Goal: Task Accomplishment & Management: Manage account settings

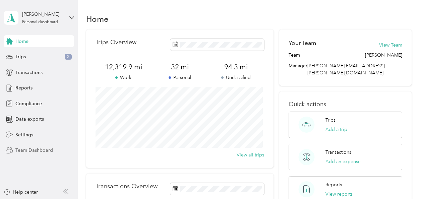
click at [41, 147] on span "Team Dashboard" at bounding box center [34, 150] width 38 height 7
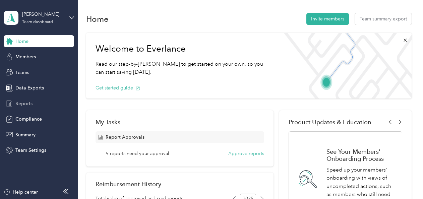
click at [37, 105] on div "Reports" at bounding box center [39, 104] width 70 height 12
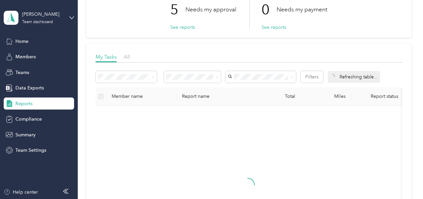
scroll to position [59, 0]
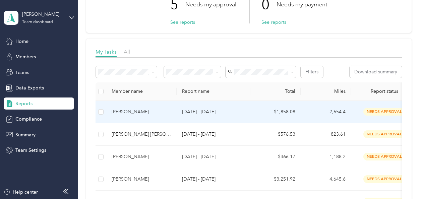
click at [140, 109] on div "[PERSON_NAME]" at bounding box center [142, 111] width 60 height 7
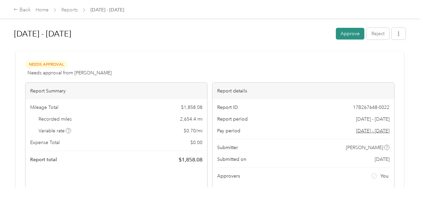
click at [351, 34] on button "Approve" at bounding box center [350, 34] width 28 height 12
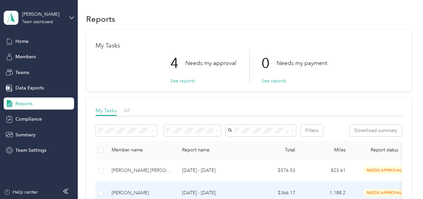
click at [146, 191] on div "[PERSON_NAME]" at bounding box center [142, 192] width 60 height 7
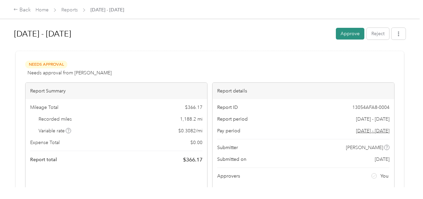
click at [345, 35] on button "Approve" at bounding box center [350, 34] width 28 height 12
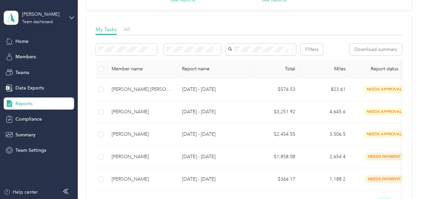
scroll to position [85, 0]
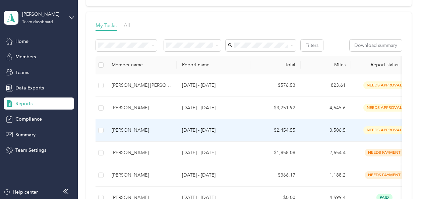
click at [152, 131] on div "[PERSON_NAME]" at bounding box center [142, 130] width 60 height 7
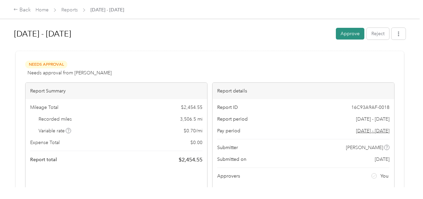
click at [356, 29] on button "Approve" at bounding box center [350, 34] width 28 height 12
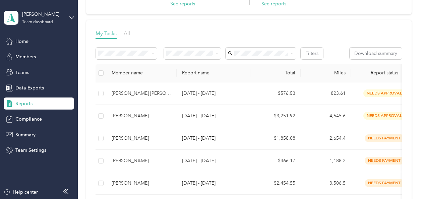
scroll to position [76, 0]
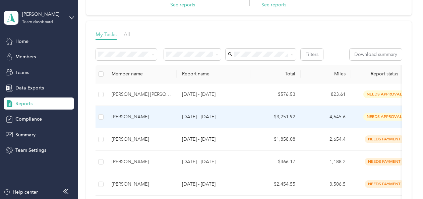
click at [131, 118] on div "[PERSON_NAME]" at bounding box center [142, 116] width 60 height 7
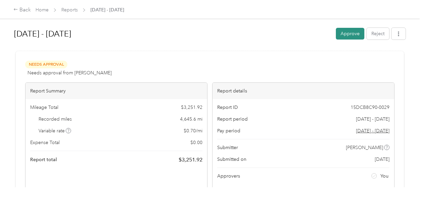
click at [345, 35] on button "Approve" at bounding box center [350, 34] width 28 height 12
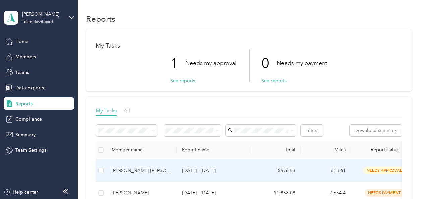
click at [150, 170] on div "[PERSON_NAME] [PERSON_NAME]" at bounding box center [142, 170] width 60 height 7
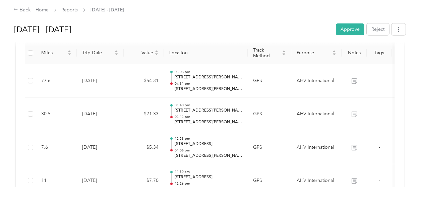
scroll to position [173, 0]
